Goal: Task Accomplishment & Management: Manage account settings

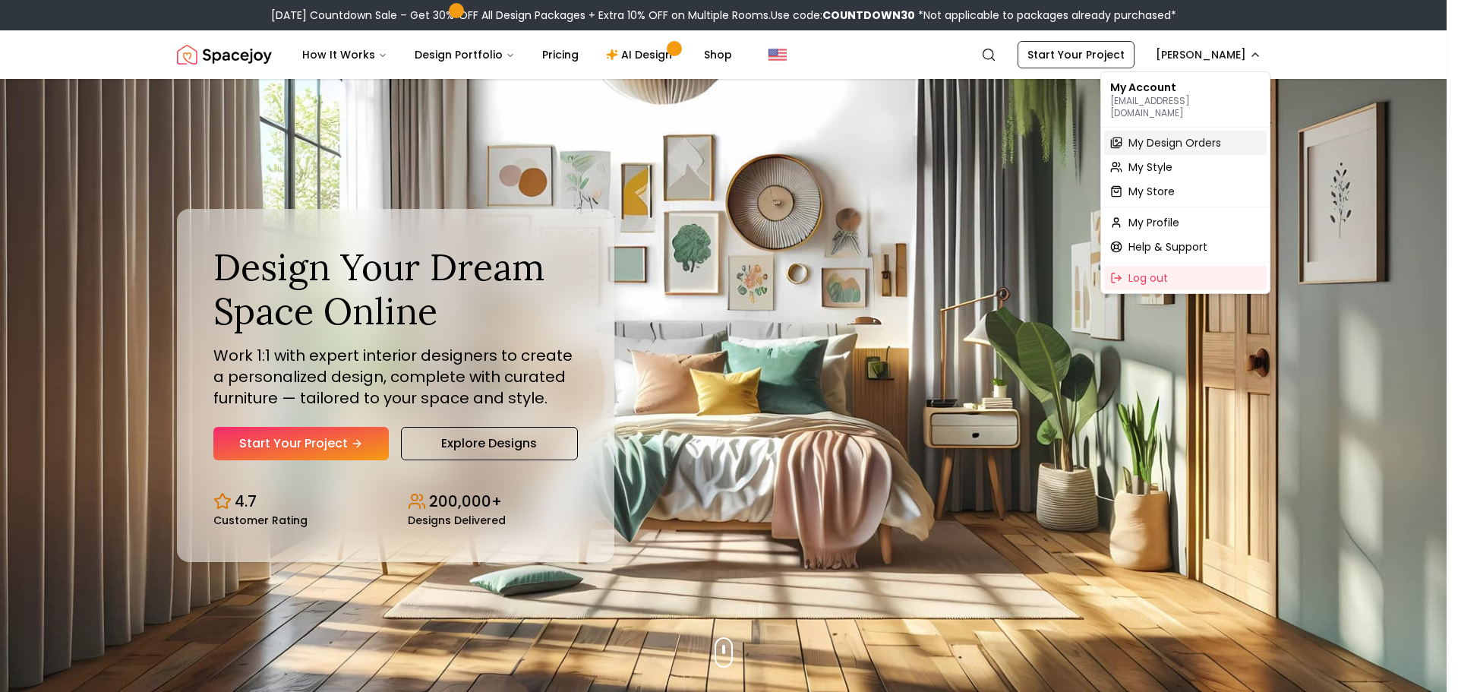
click at [1201, 135] on span "My Design Orders" at bounding box center [1174, 142] width 93 height 15
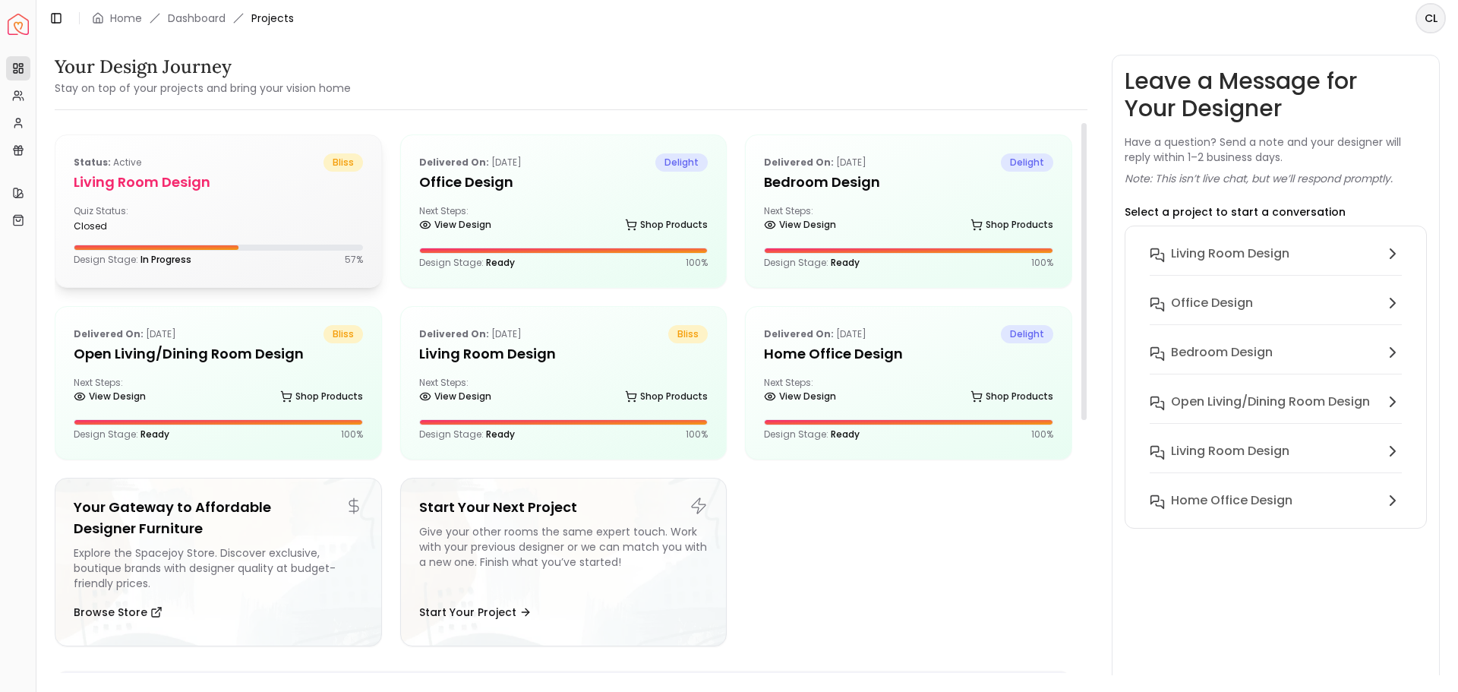
click at [194, 191] on h5 "Living Room Design" at bounding box center [218, 182] width 289 height 21
